Goal: Information Seeking & Learning: Learn about a topic

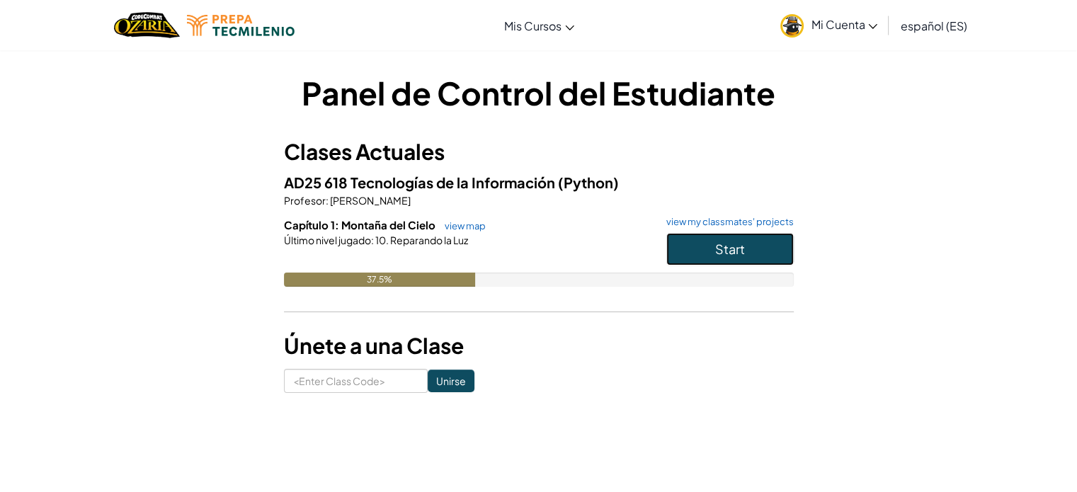
click at [722, 246] on span "Start" at bounding box center [730, 249] width 30 height 16
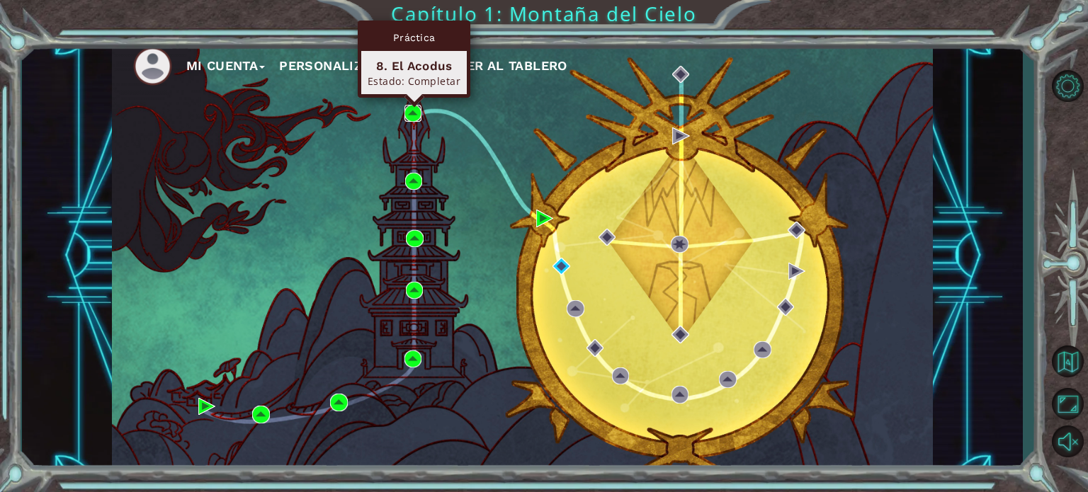
click at [408, 111] on img at bounding box center [412, 113] width 17 height 17
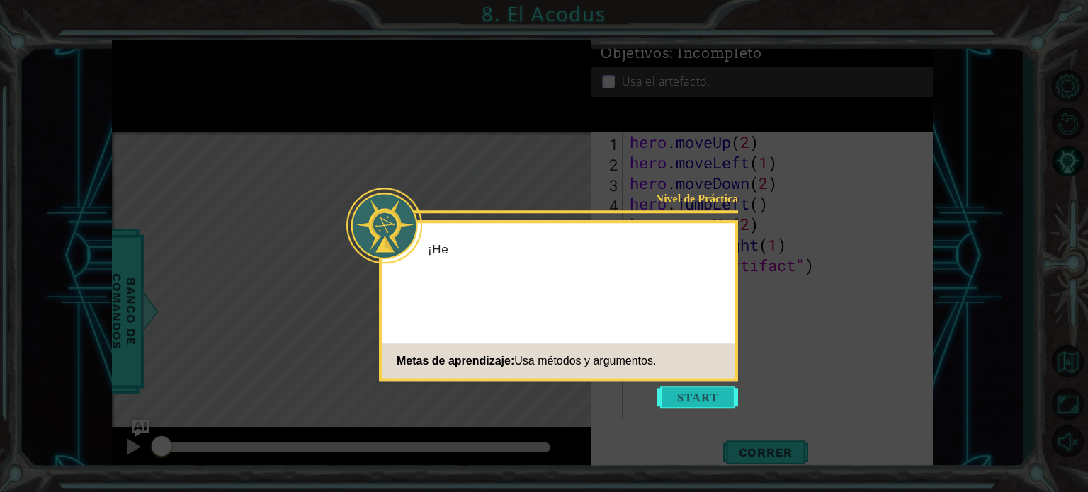
click at [720, 396] on button "Start" at bounding box center [697, 397] width 81 height 23
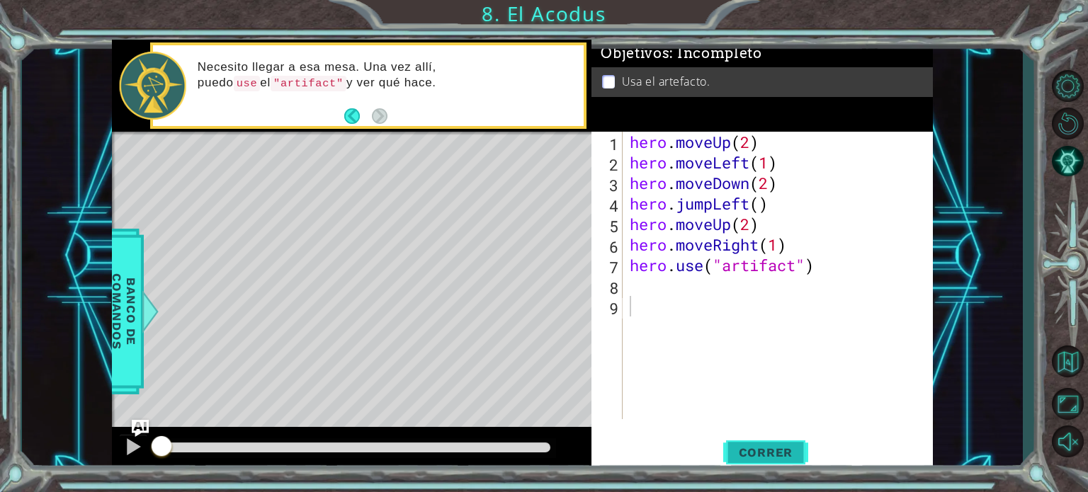
click at [754, 455] on span "Correr" at bounding box center [766, 453] width 83 height 14
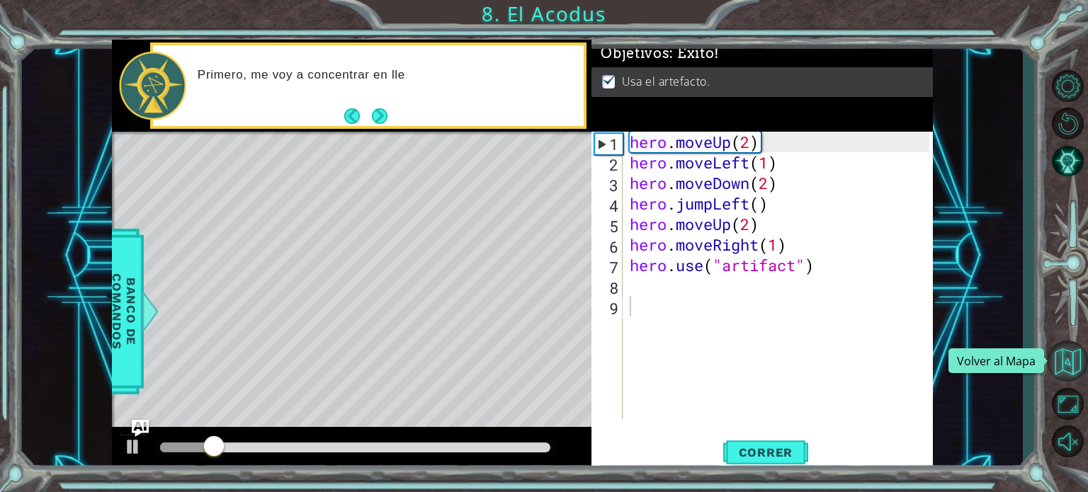
click at [1069, 356] on button "Volver al Mapa" at bounding box center [1067, 361] width 41 height 41
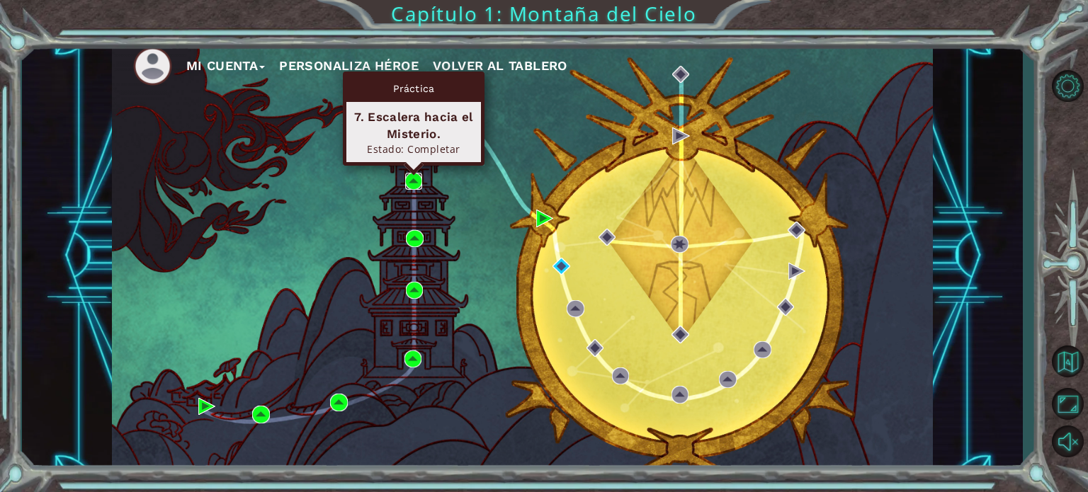
click at [416, 178] on img at bounding box center [413, 181] width 17 height 17
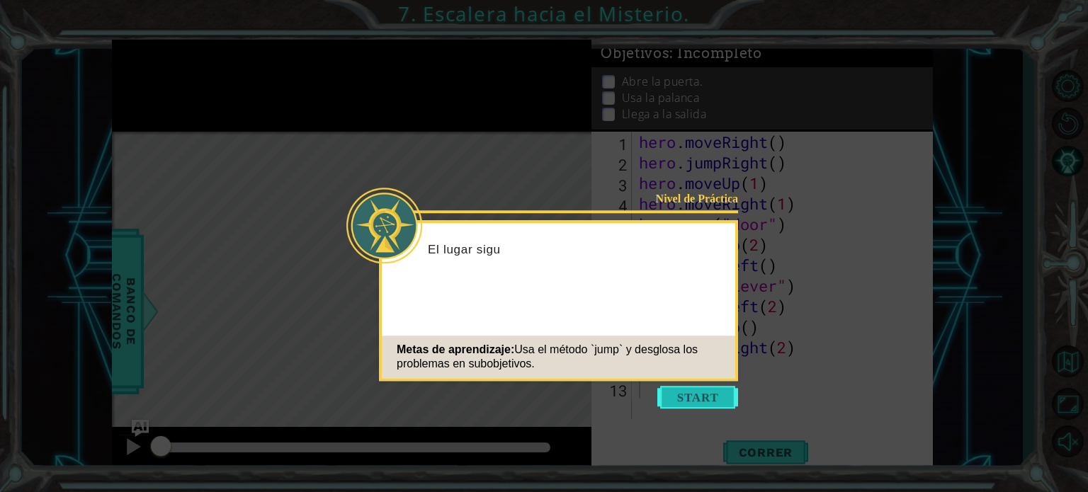
click at [703, 396] on button "Start" at bounding box center [697, 397] width 81 height 23
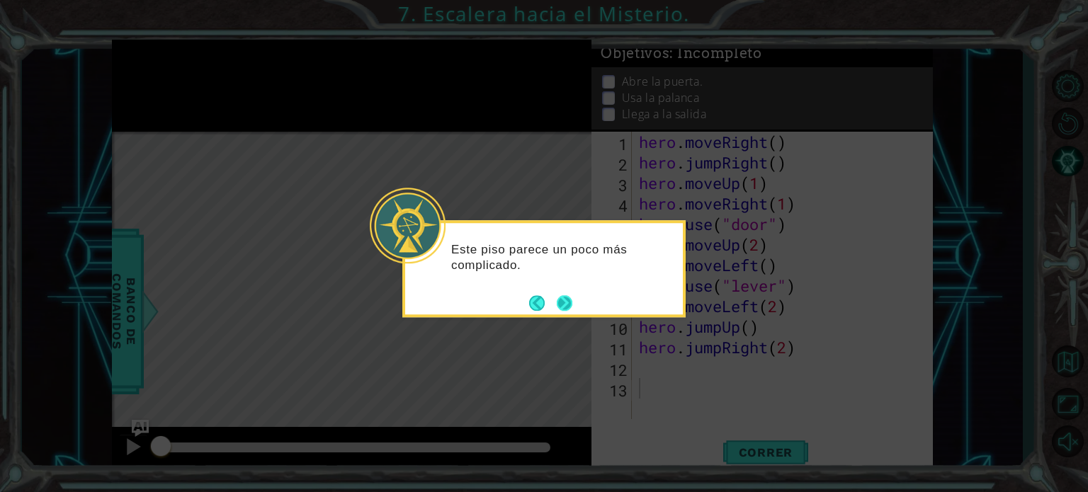
click at [571, 295] on button "Next" at bounding box center [564, 303] width 17 height 17
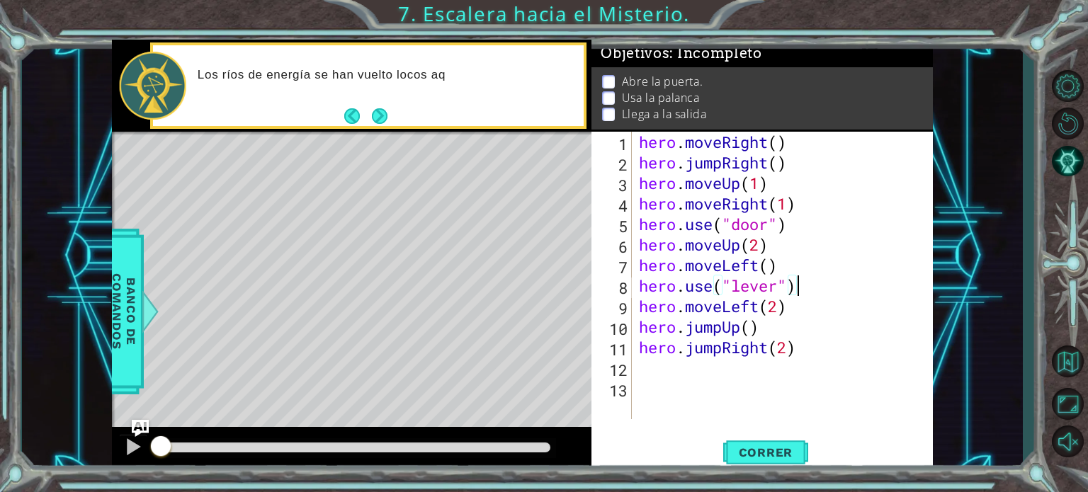
click at [850, 276] on div "hero . moveRight ( ) hero . jumpRight ( ) hero . moveUp ( 1 ) hero . moveRight …" at bounding box center [786, 296] width 300 height 329
type textarea "hero.use("lever")"
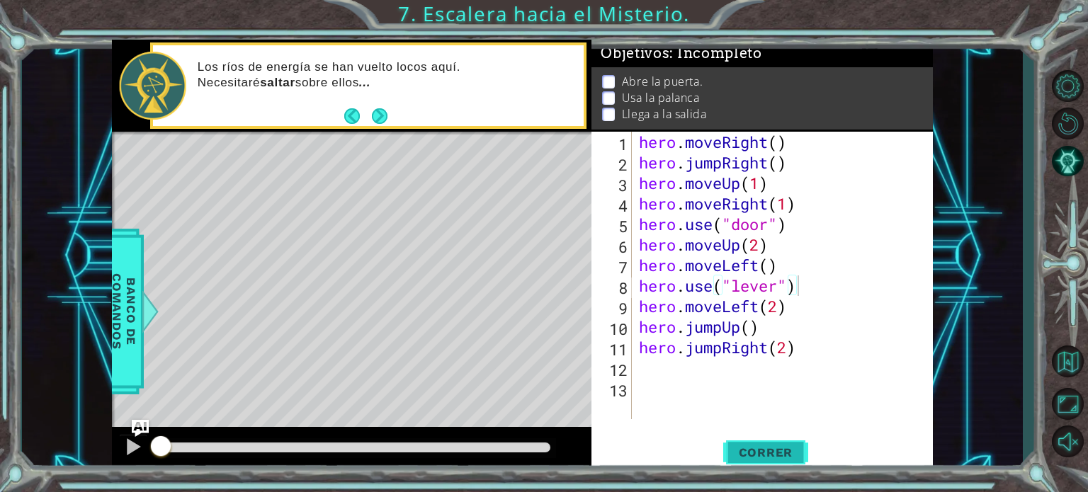
click at [782, 454] on span "Correr" at bounding box center [766, 453] width 83 height 14
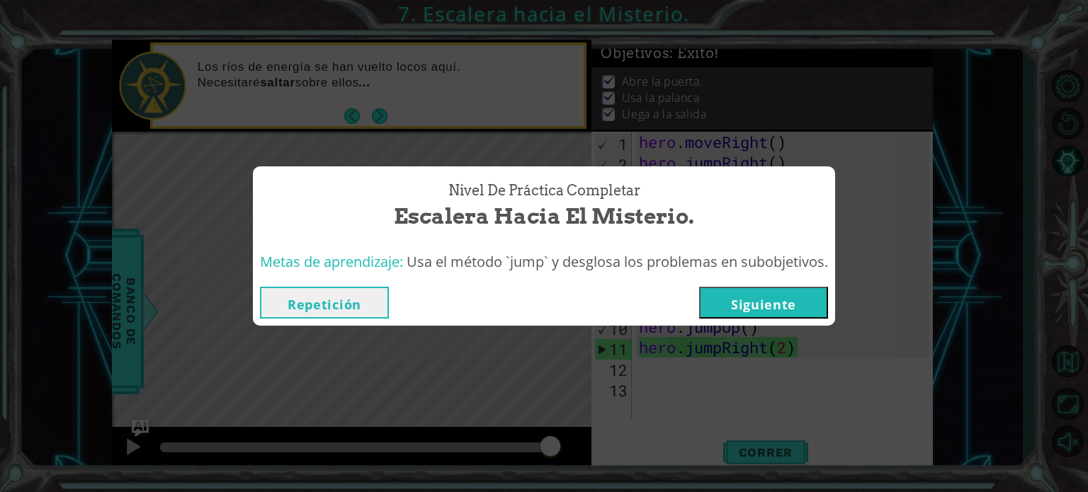
click at [727, 297] on button "Siguiente" at bounding box center [763, 303] width 129 height 32
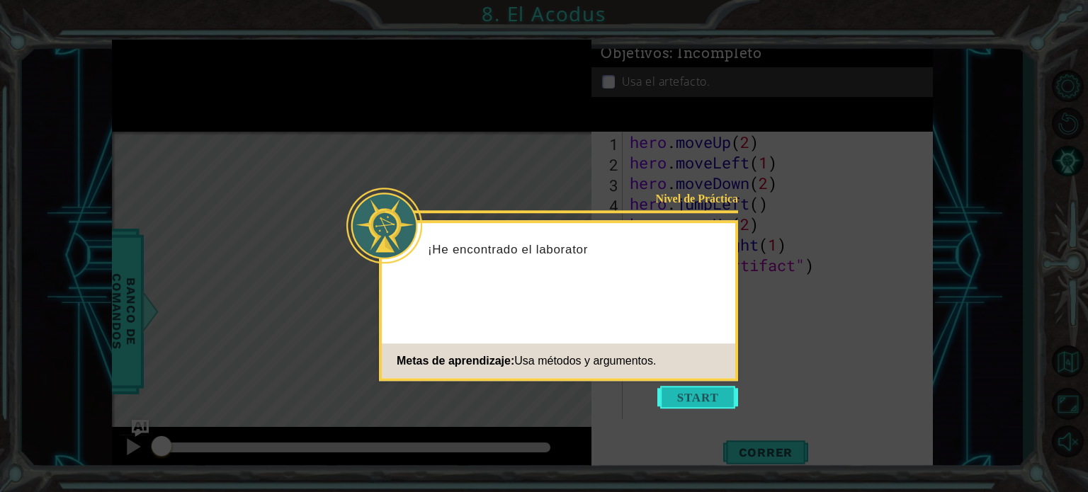
click at [691, 388] on button "Start" at bounding box center [697, 397] width 81 height 23
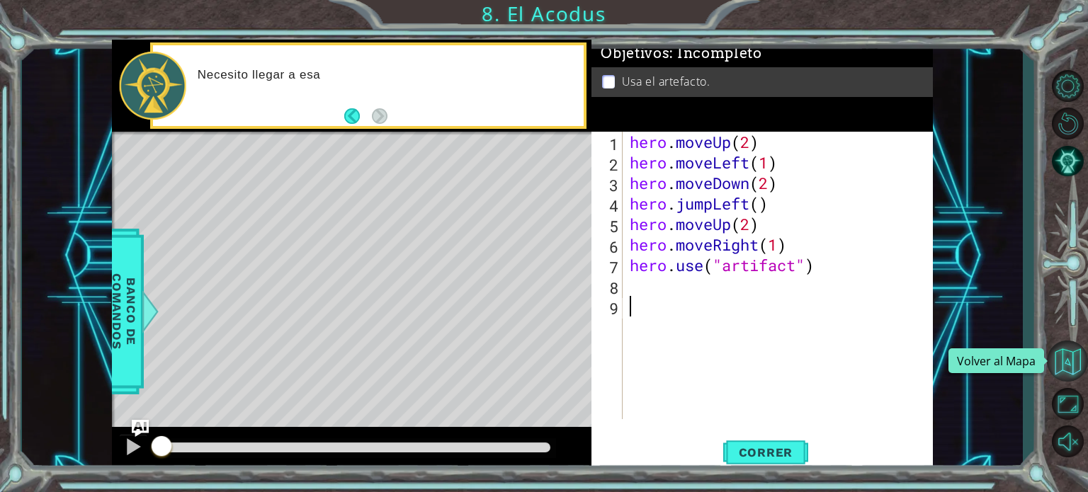
drag, startPoint x: 691, startPoint y: 388, endPoint x: 1071, endPoint y: 361, distance: 380.6
click at [1071, 361] on div "1 ההההההההההההההההההההההההההההההההההההההההההההההההההההההההההההההההההההההההההההה…" at bounding box center [544, 246] width 1088 height 492
click at [1071, 361] on button "Volver al Mapa" at bounding box center [1067, 361] width 41 height 41
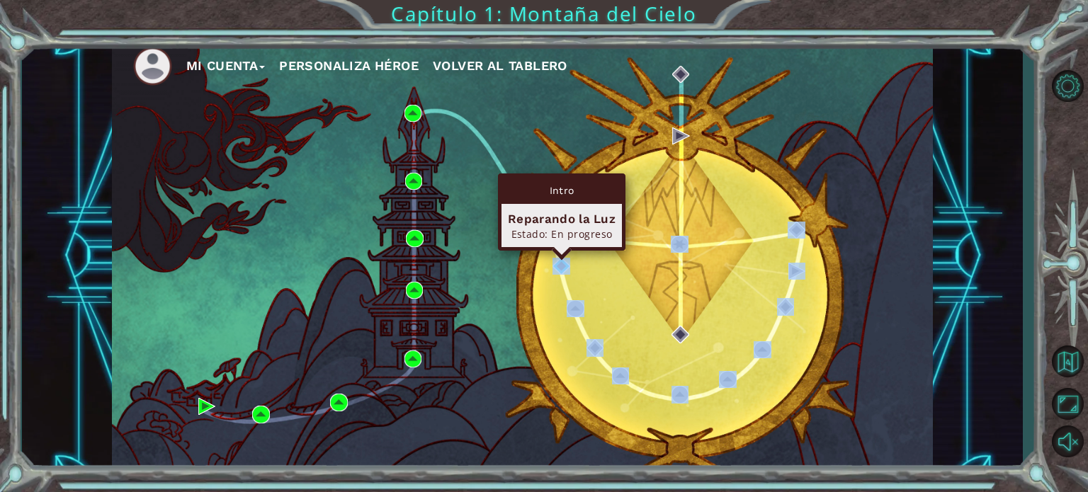
drag, startPoint x: 652, startPoint y: 286, endPoint x: 558, endPoint y: 263, distance: 97.1
click at [558, 263] on div "Mi Cuenta Personaliza Héroe Volver al Tablero" at bounding box center [522, 256] width 821 height 433
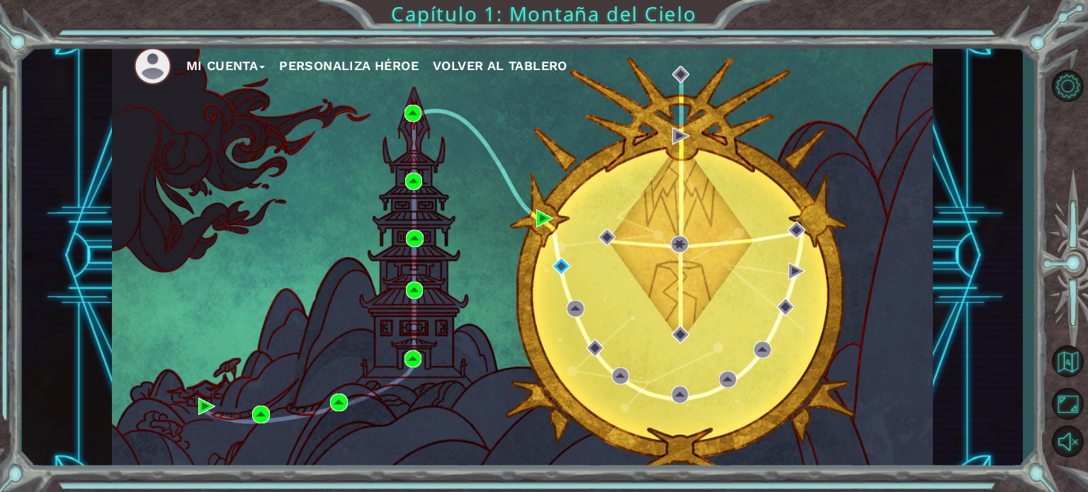
click at [486, 223] on div "Mi Cuenta Personaliza Héroe Volver al Tablero" at bounding box center [522, 256] width 821 height 433
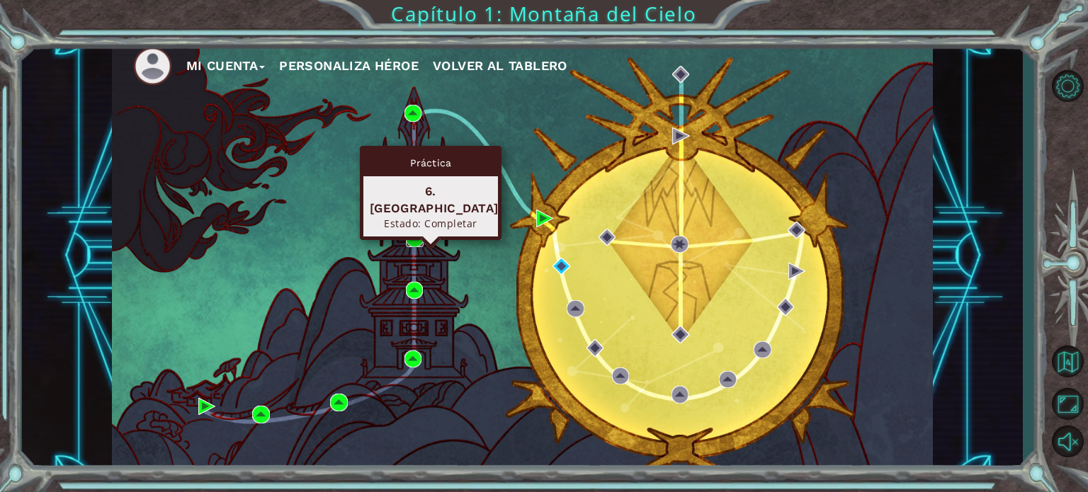
click at [414, 234] on img at bounding box center [414, 238] width 17 height 17
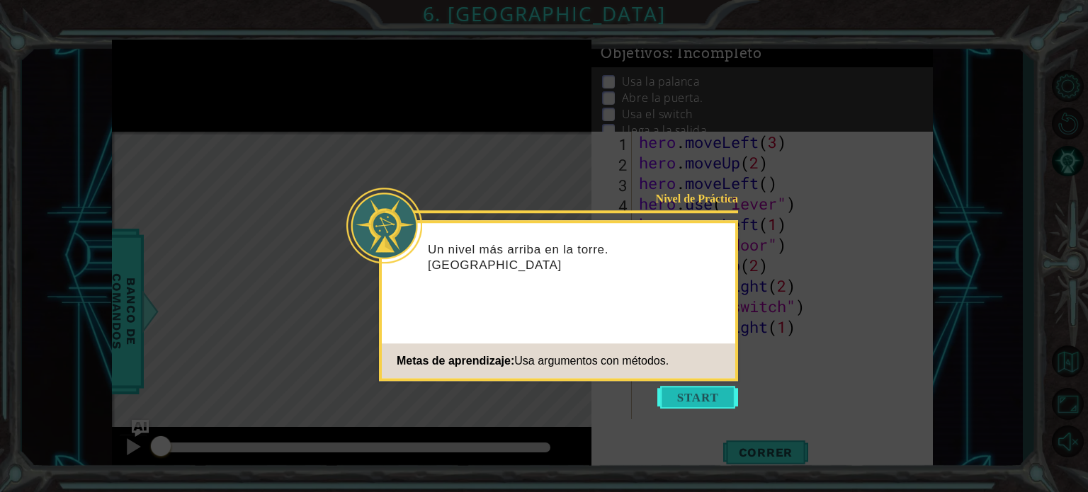
click at [710, 399] on button "Start" at bounding box center [697, 397] width 81 height 23
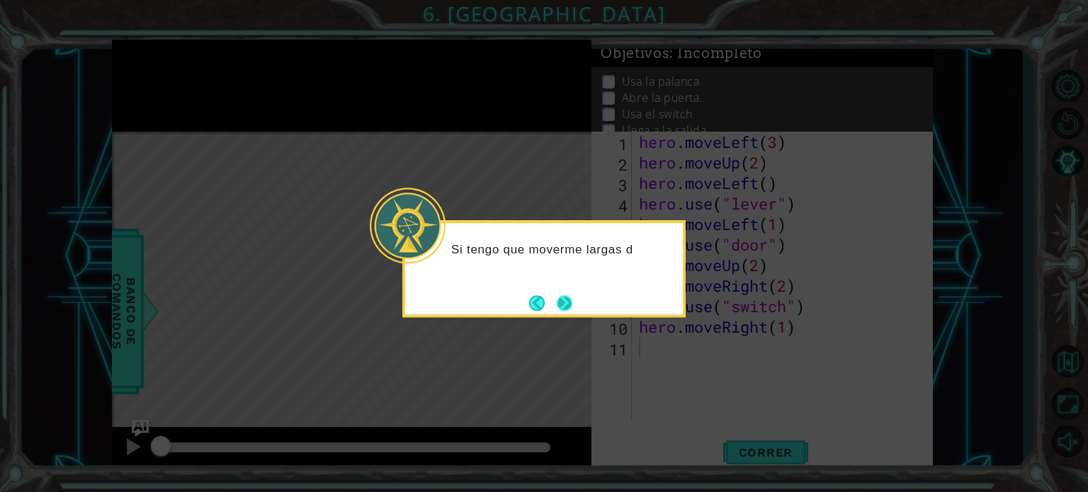
click at [551, 307] on footer at bounding box center [550, 303] width 43 height 21
click at [551, 307] on button "Back" at bounding box center [543, 303] width 28 height 16
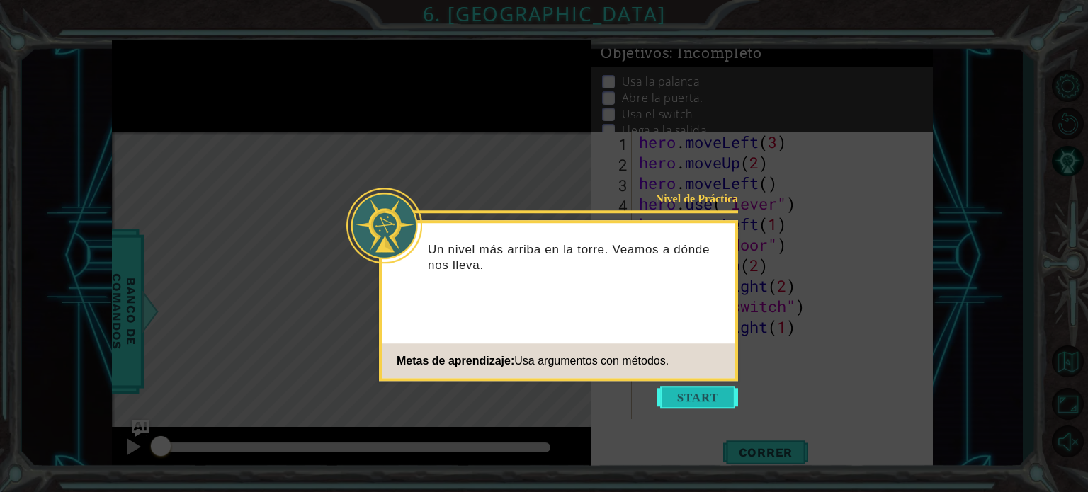
click at [720, 405] on button "Start" at bounding box center [697, 397] width 81 height 23
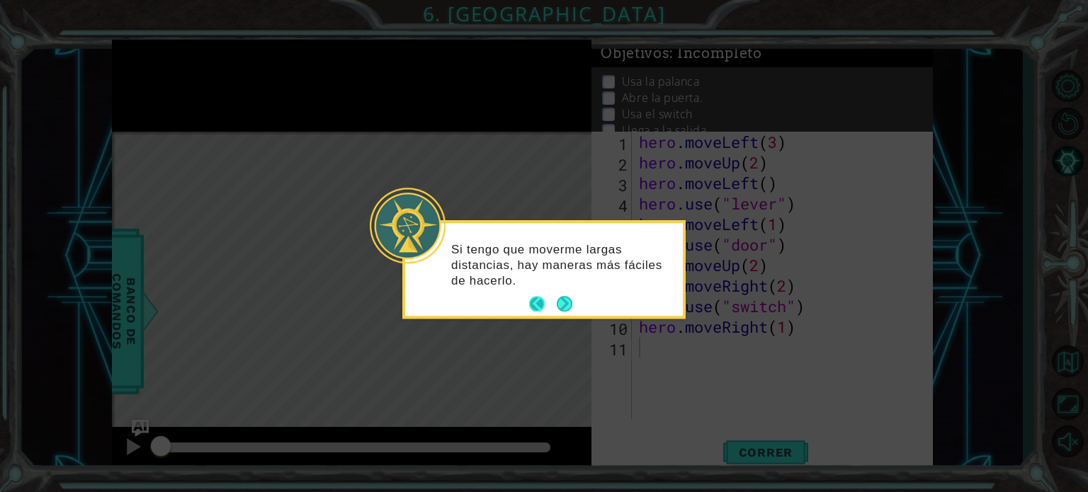
click at [550, 306] on button "Back" at bounding box center [543, 305] width 28 height 16
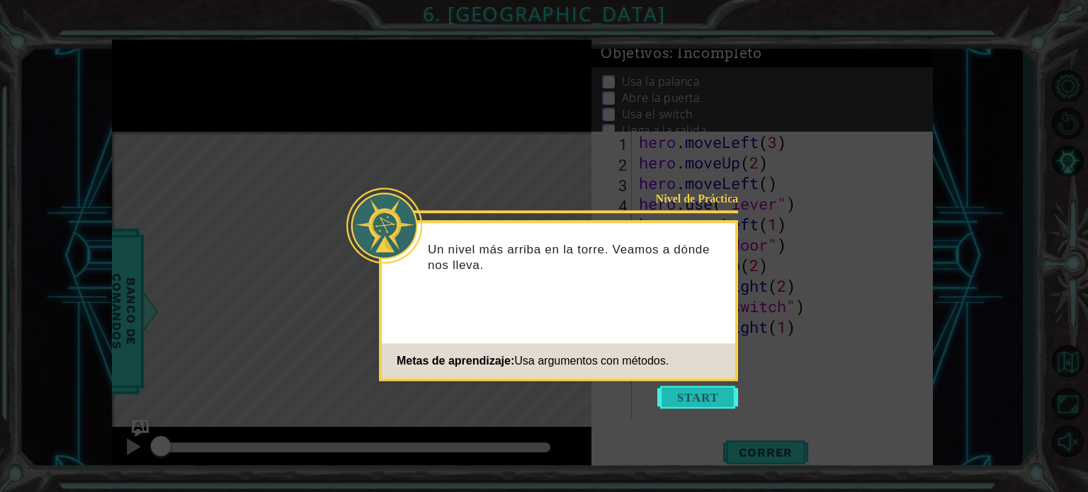
click at [686, 394] on button "Start" at bounding box center [697, 397] width 81 height 23
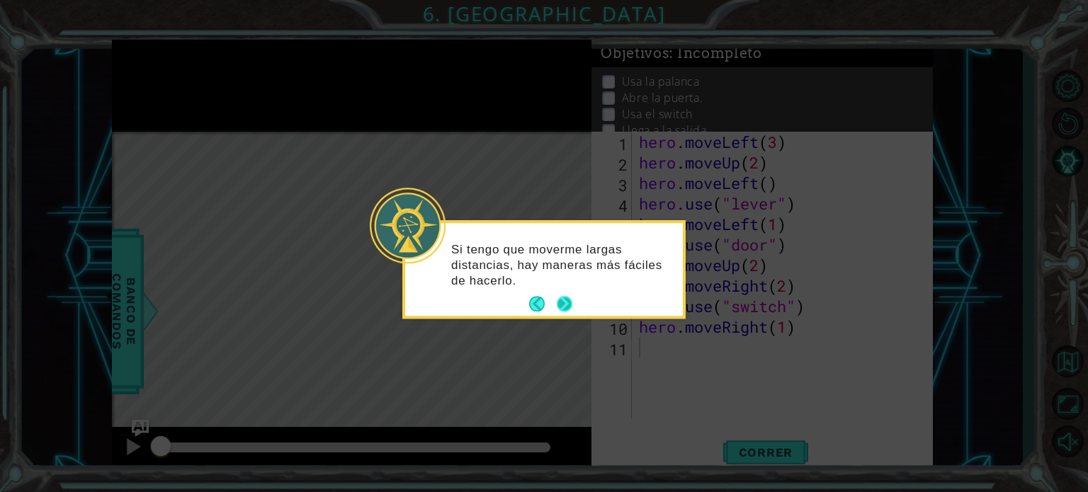
click at [562, 302] on button "Next" at bounding box center [565, 304] width 16 height 16
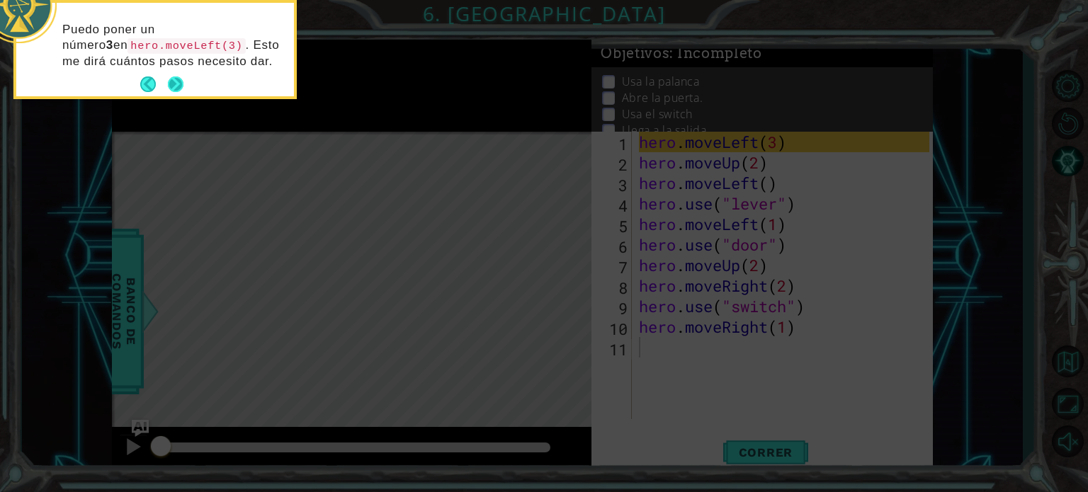
click at [181, 76] on button "Next" at bounding box center [176, 84] width 16 height 16
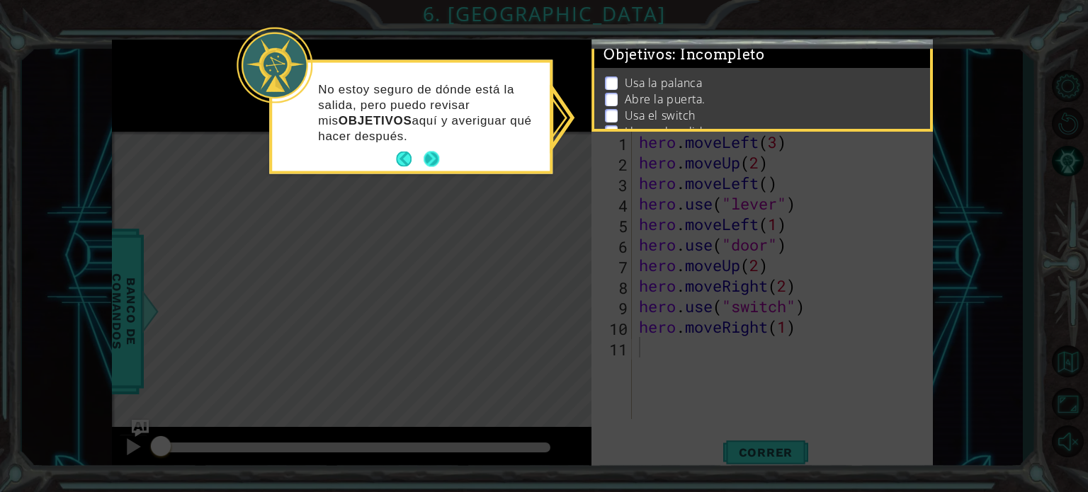
click at [431, 152] on button "Next" at bounding box center [431, 158] width 23 height 23
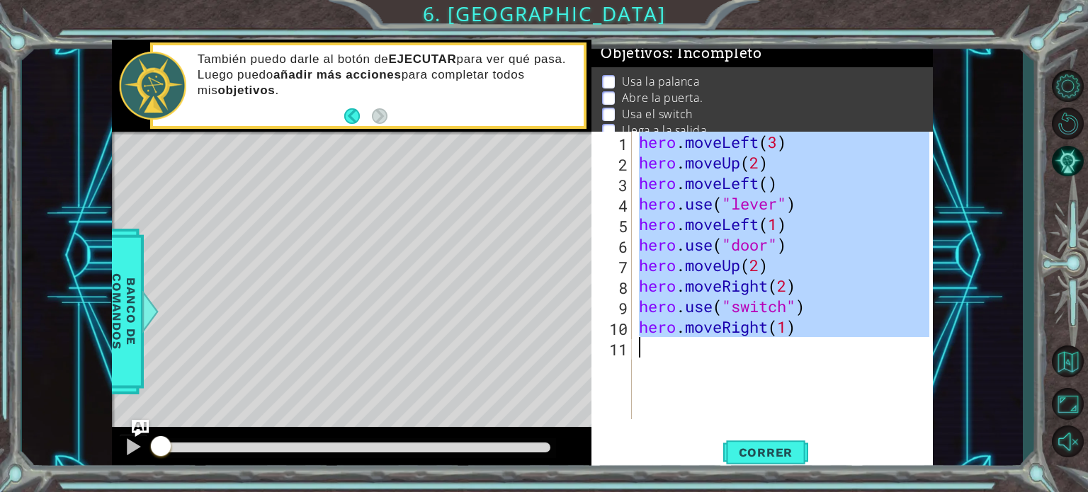
drag, startPoint x: 632, startPoint y: 138, endPoint x: 877, endPoint y: 377, distance: 342.1
click at [877, 377] on div "1 2 3 4 5 6 7 8 9 10 11 hero . moveLeft ( 3 ) hero . moveUp ( 2 ) hero . moveLe…" at bounding box center [760, 276] width 338 height 288
type textarea "hero.moveRight(1)"
click at [1077, 362] on button "Volver al Mapa" at bounding box center [1067, 361] width 41 height 41
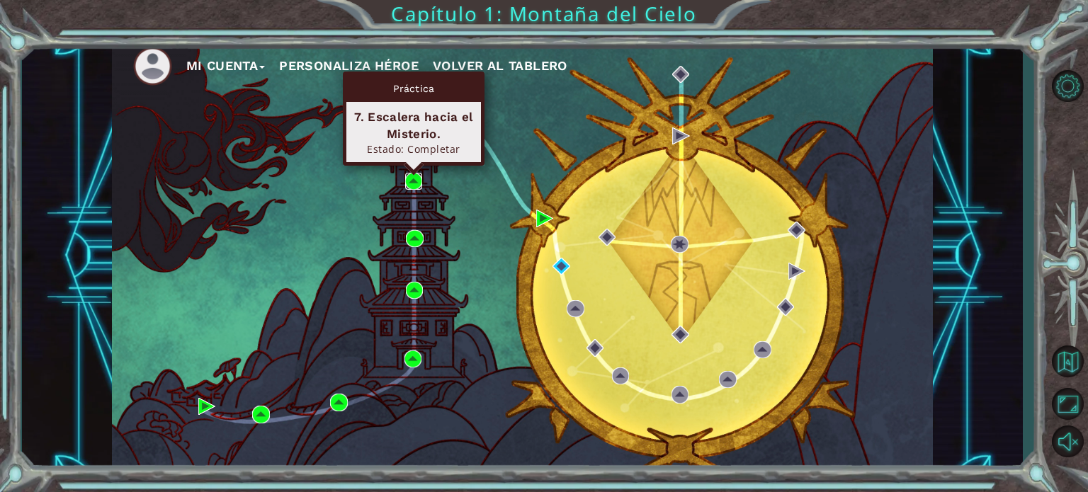
click at [416, 180] on img at bounding box center [413, 181] width 17 height 17
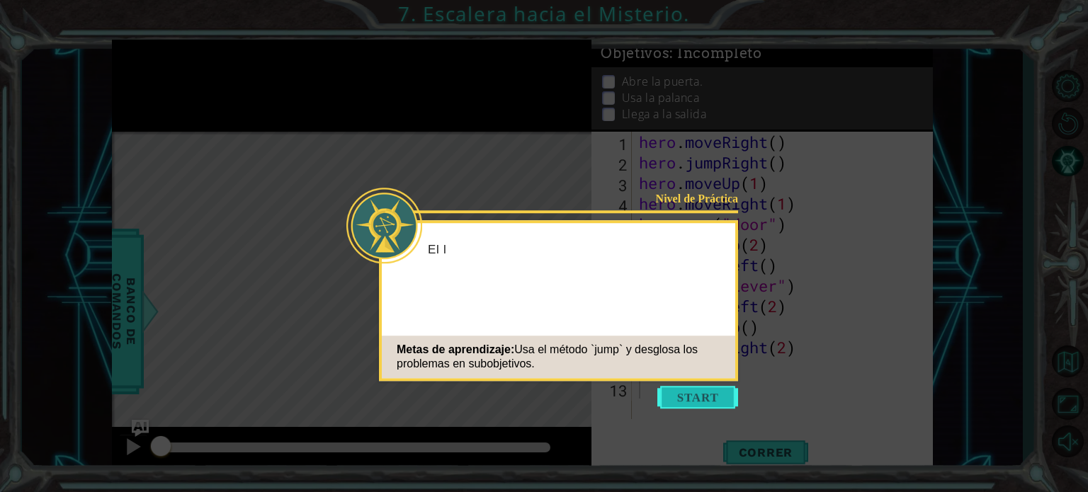
click at [710, 391] on button "Start" at bounding box center [697, 397] width 81 height 23
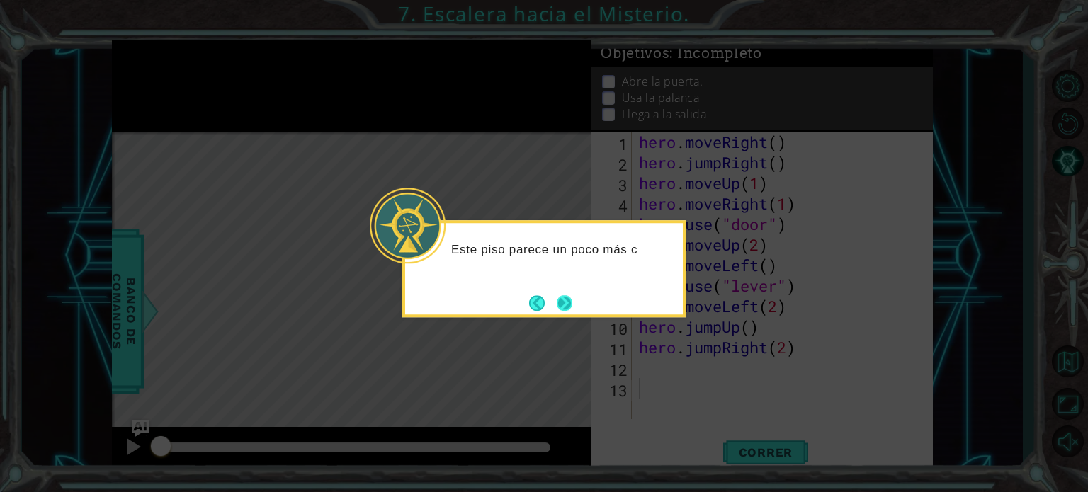
click at [564, 296] on button "Next" at bounding box center [565, 303] width 16 height 16
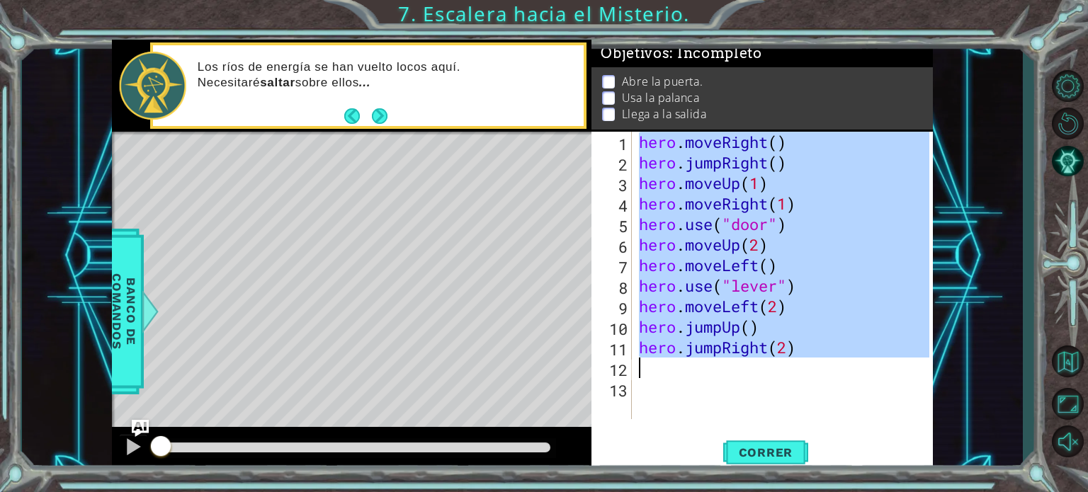
drag, startPoint x: 638, startPoint y: 139, endPoint x: 870, endPoint y: 365, distance: 324.6
click at [870, 365] on div "hero . moveRight ( ) hero . jumpRight ( ) hero . moveUp ( 1 ) hero . moveRight …" at bounding box center [786, 296] width 300 height 329
type textarea "hero.jumpRight(2)"
click at [1056, 368] on button "Volver al Mapa" at bounding box center [1067, 361] width 41 height 41
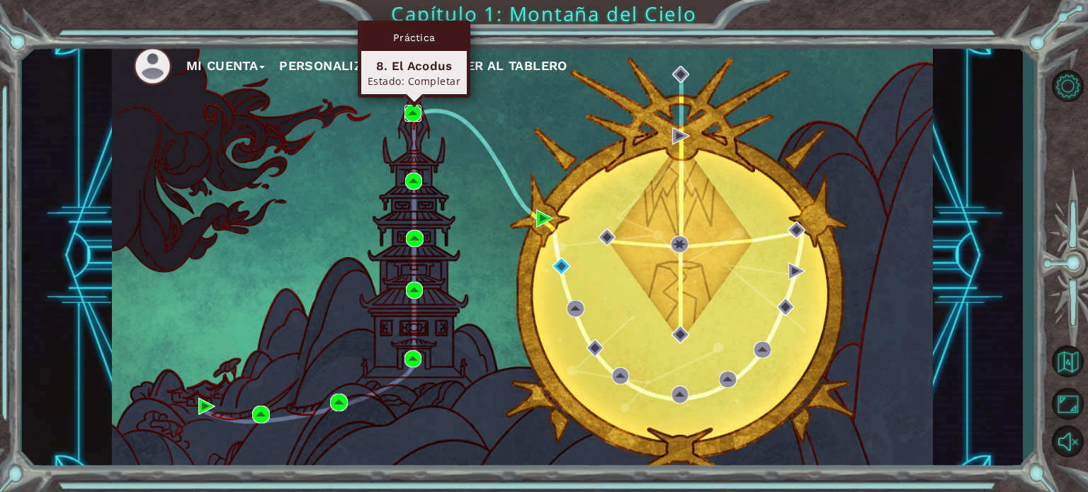
click at [414, 113] on img at bounding box center [412, 113] width 17 height 17
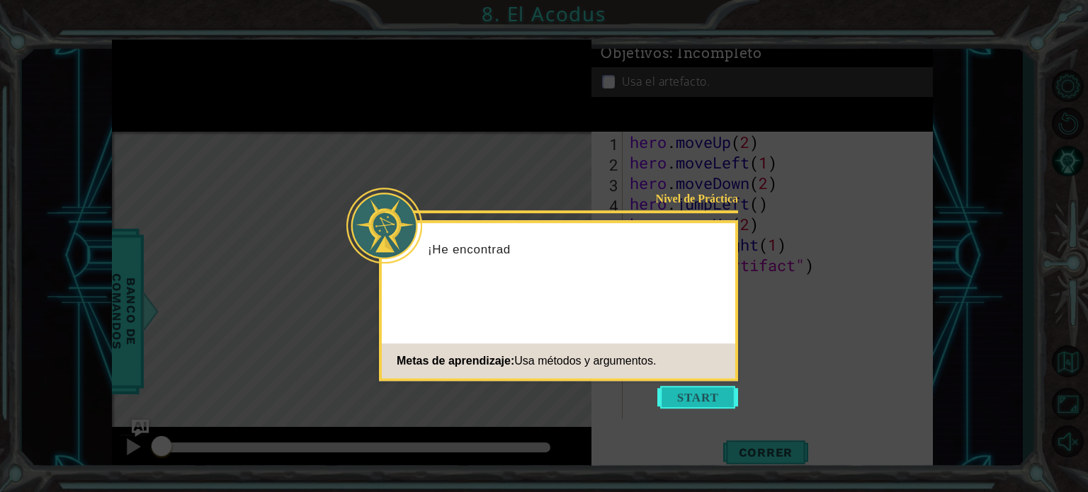
click at [668, 404] on button "Start" at bounding box center [697, 397] width 81 height 23
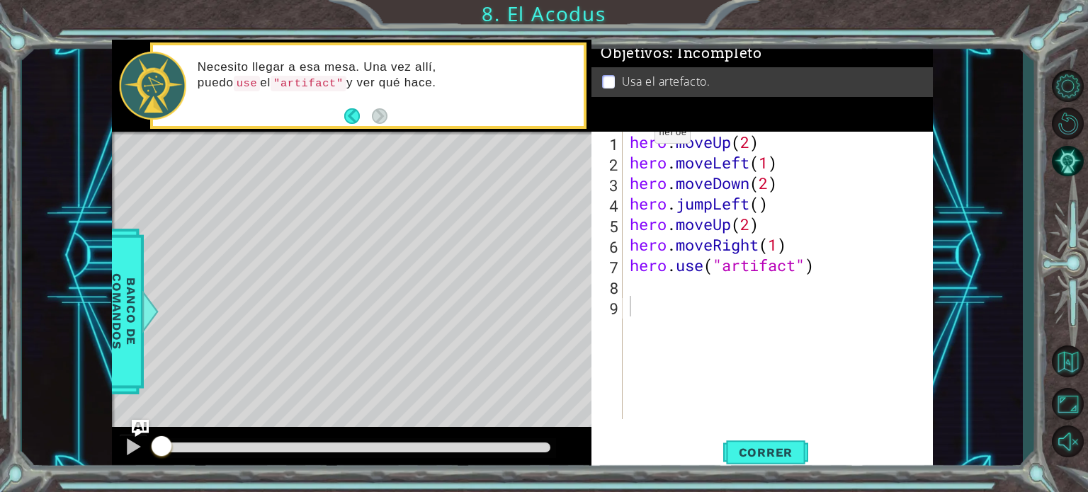
click at [623, 133] on div "1 2 3 4 5 6 7 8 9 hero . moveUp ( 2 ) hero . moveLeft ( 1 ) hero . moveDown ( 2…" at bounding box center [760, 276] width 338 height 288
click at [629, 144] on div "hero . moveUp ( 2 ) hero . moveLeft ( 1 ) hero . moveDown ( 2 ) hero . jumpLeft…" at bounding box center [782, 296] width 310 height 329
type textarea "hero.moveUp(2)"
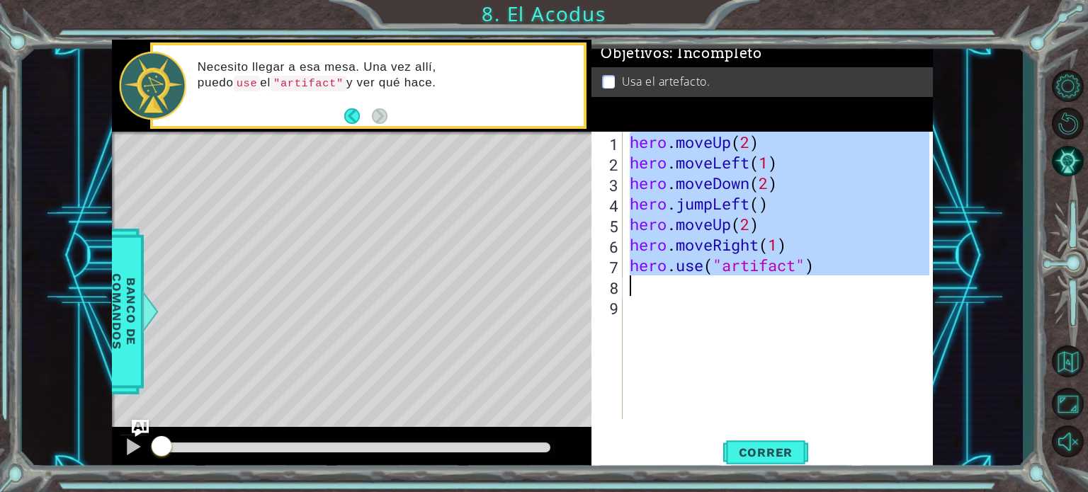
drag, startPoint x: 629, startPoint y: 144, endPoint x: 862, endPoint y: 296, distance: 278.4
click at [862, 296] on div "hero . moveUp ( 2 ) hero . moveLeft ( 1 ) hero . moveDown ( 2 ) hero . jumpLeft…" at bounding box center [782, 296] width 310 height 329
click at [854, 262] on div "hero . moveUp ( 2 ) hero . moveLeft ( 1 ) hero . moveDown ( 2 ) hero . jumpLeft…" at bounding box center [778, 276] width 302 height 288
drag, startPoint x: 844, startPoint y: 266, endPoint x: 620, endPoint y: 132, distance: 260.8
click at [620, 132] on div "hero.use("artifact") 1 2 3 4 5 6 7 8 9 hero . moveUp ( 2 ) hero . moveLeft ( 1 …" at bounding box center [760, 276] width 338 height 288
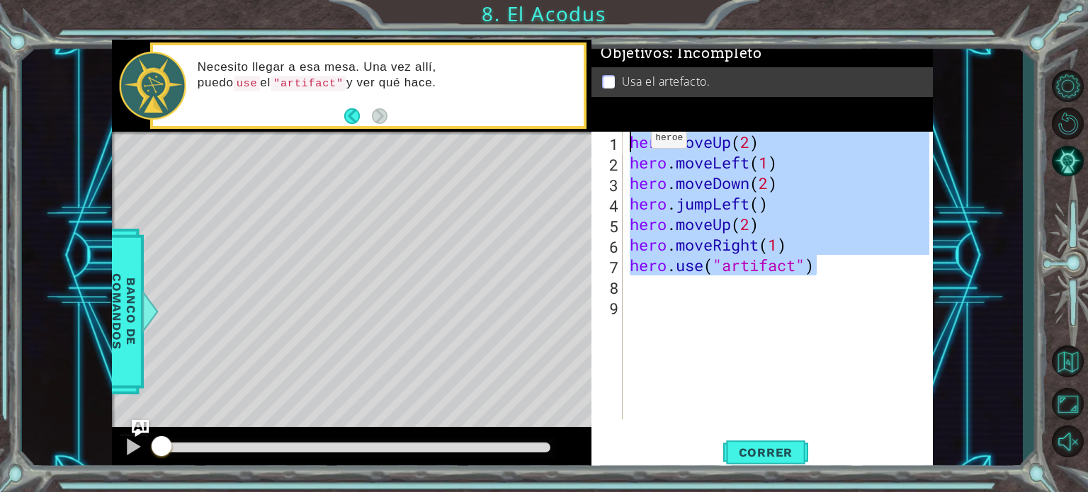
type textarea "hero.moveUp(2) hero.moveLeft(1)"
